Goal: Task Accomplishment & Management: Complete application form

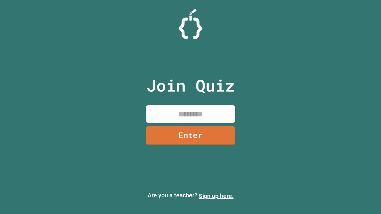
click at [216, 196] on link "Sign up here." at bounding box center [216, 195] width 35 height 7
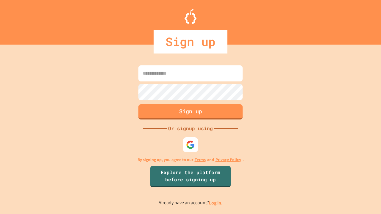
click at [216, 203] on link "Log in." at bounding box center [216, 203] width 14 height 6
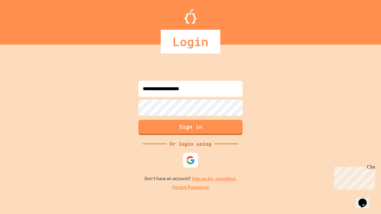
type input "**********"
